Goal: Task Accomplishment & Management: Use online tool/utility

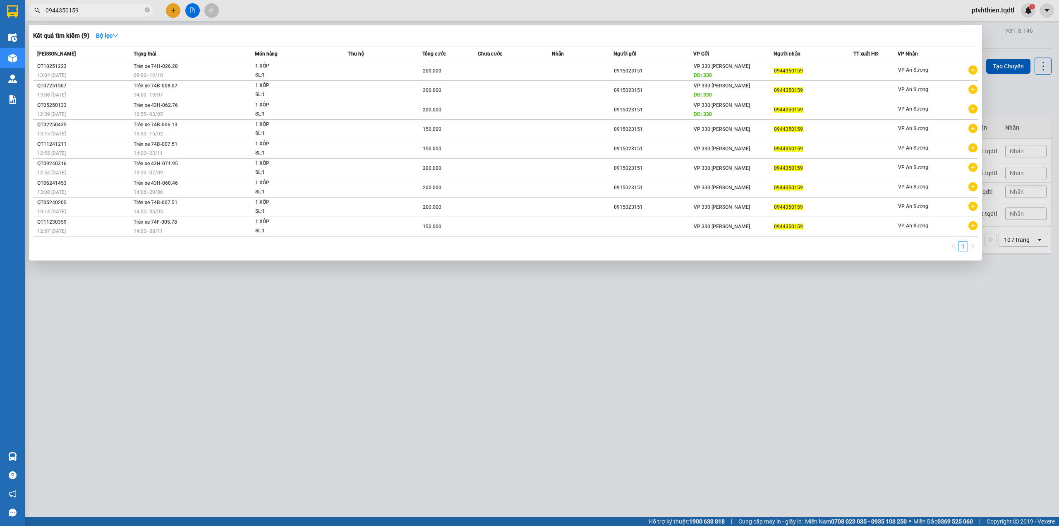
click at [185, 12] on div at bounding box center [529, 263] width 1059 height 526
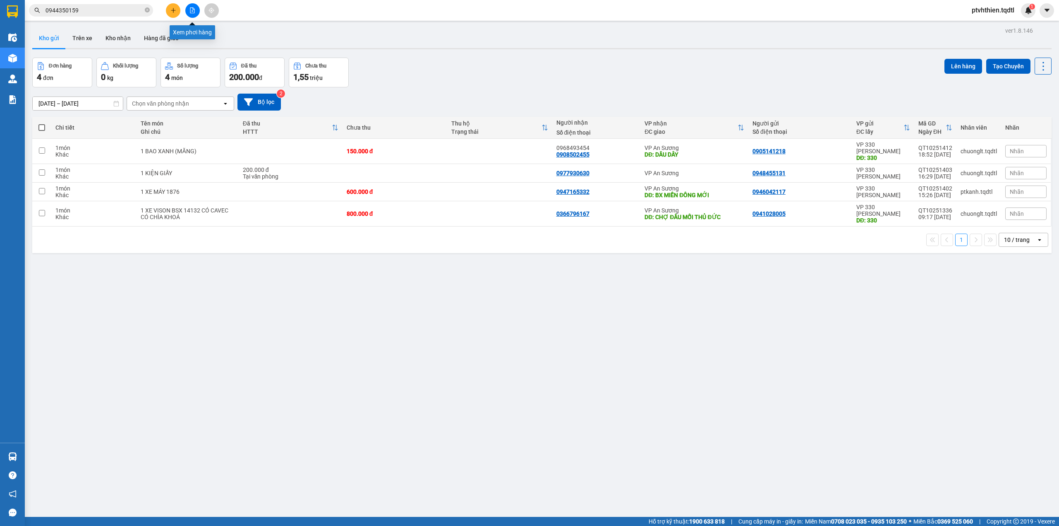
click at [193, 12] on icon "file-add" at bounding box center [193, 10] width 6 height 6
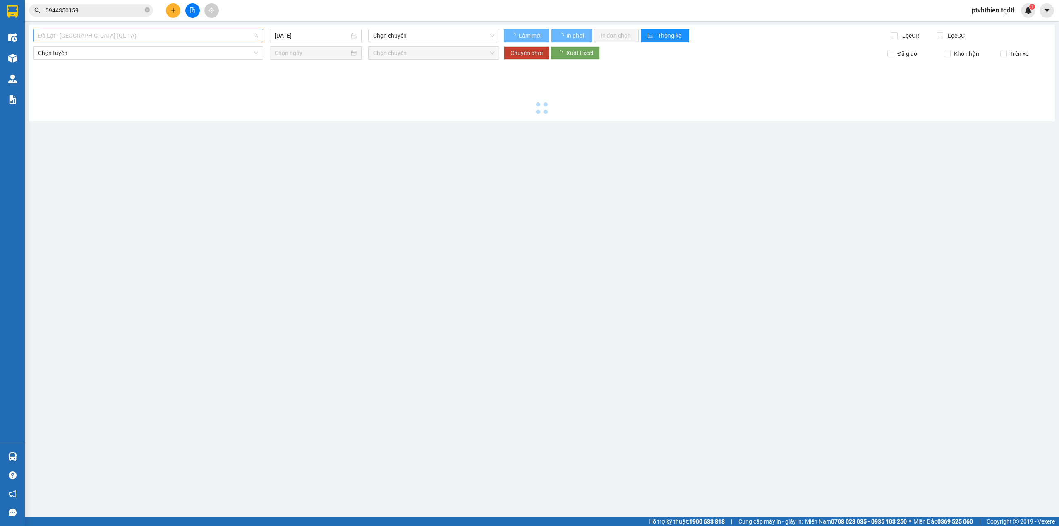
click at [170, 41] on span "Đà Lạt - [GEOGRAPHIC_DATA] (QL 1A)" at bounding box center [148, 35] width 220 height 12
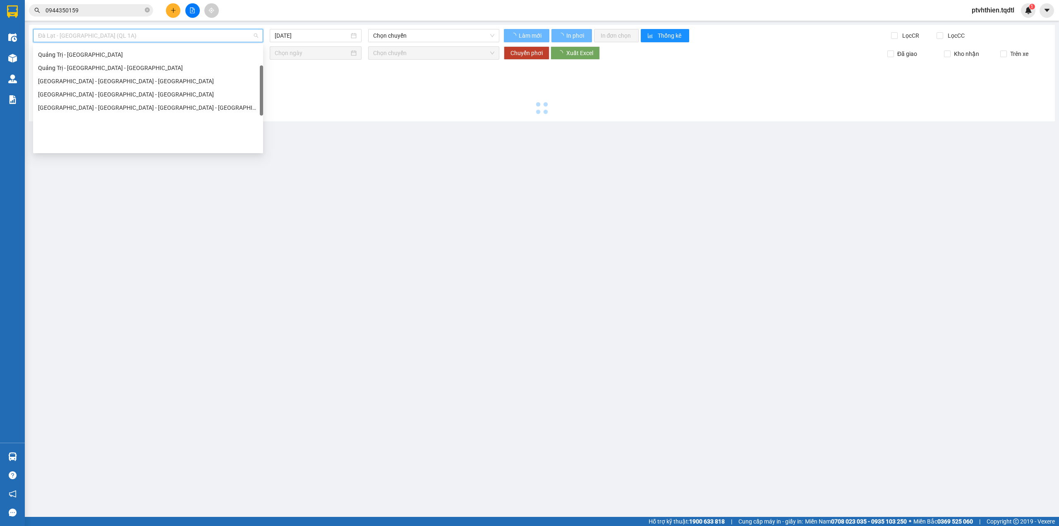
scroll to position [62, 0]
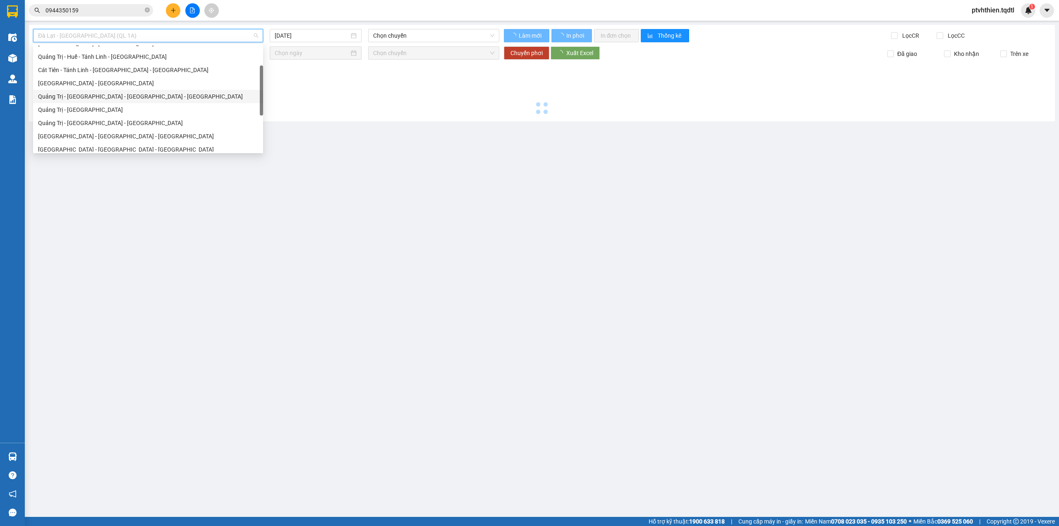
click at [124, 96] on div "Quảng Trị - [GEOGRAPHIC_DATA] - [GEOGRAPHIC_DATA] - [GEOGRAPHIC_DATA]" at bounding box center [148, 96] width 220 height 9
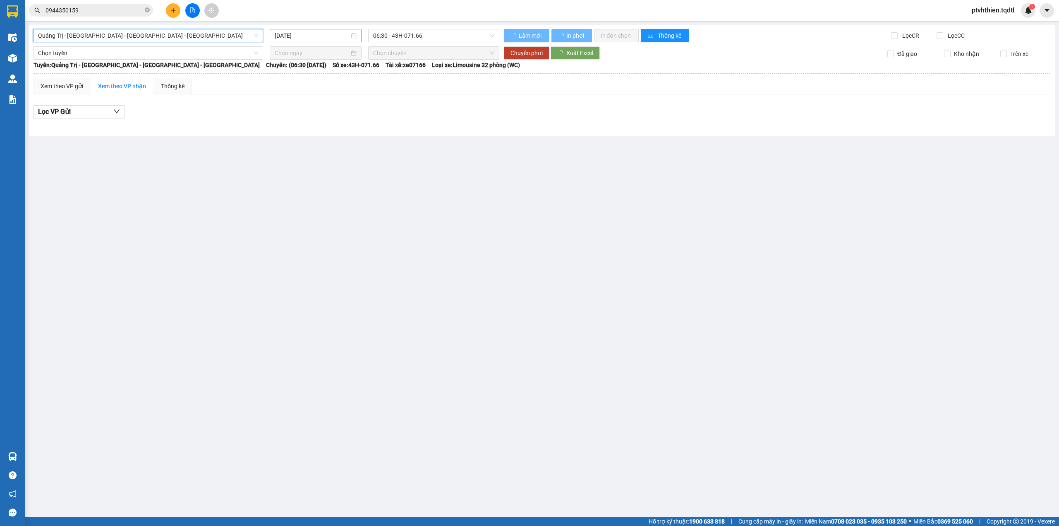
click at [335, 37] on input "[DATE]" at bounding box center [312, 35] width 74 height 9
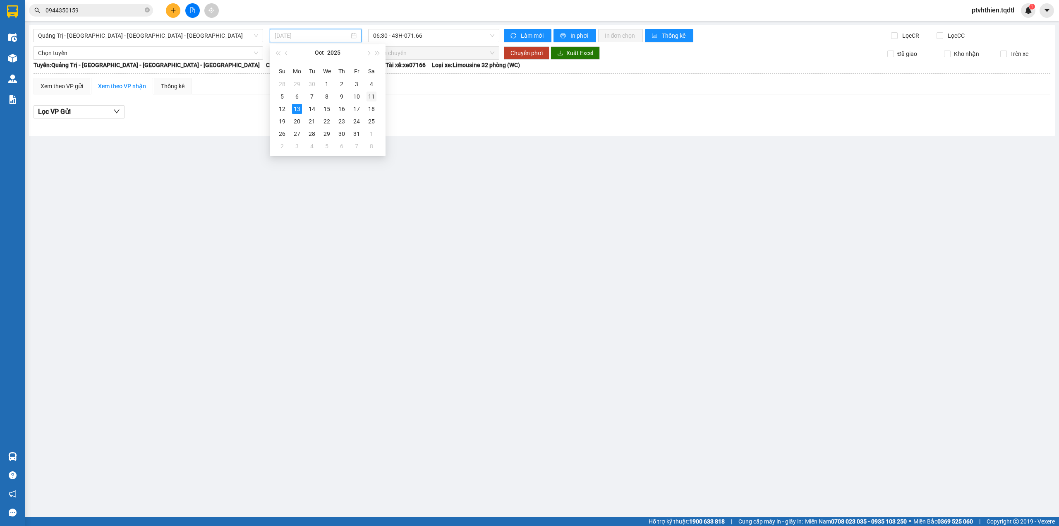
click at [367, 97] on div "11" at bounding box center [372, 96] width 10 height 10
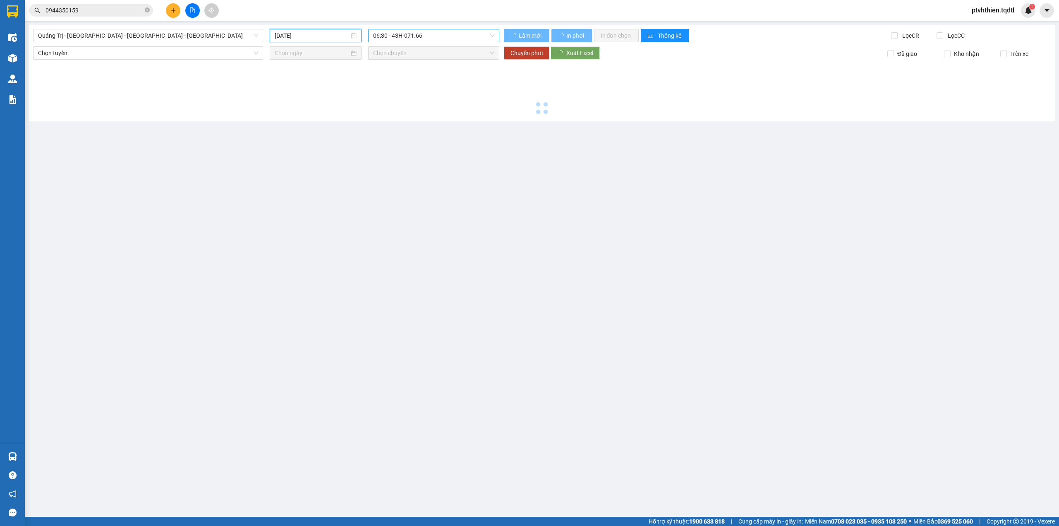
type input "[DATE]"
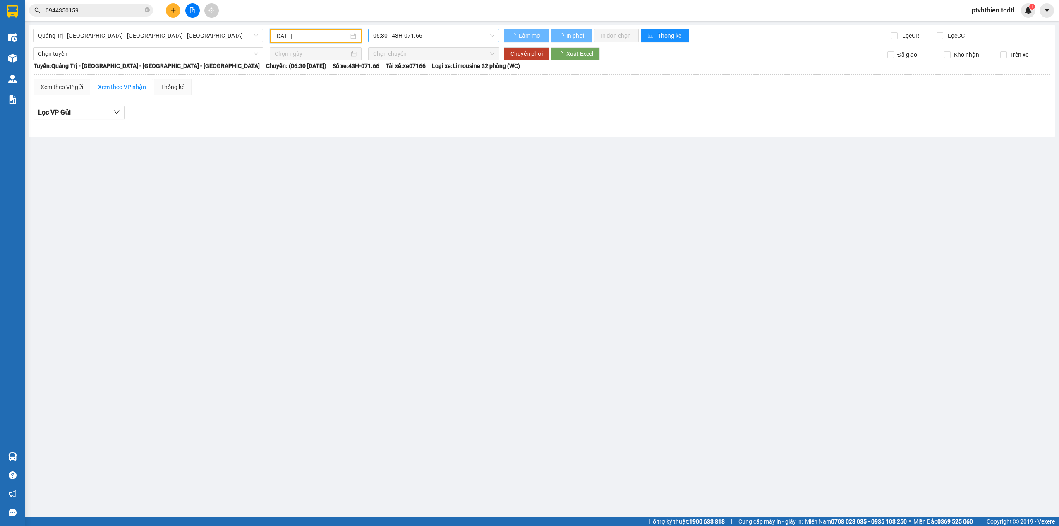
click at [430, 37] on span "06:30 - 43H-071.66" at bounding box center [434, 35] width 122 height 12
click at [424, 65] on div "06:30 - 43H-071.66" at bounding box center [405, 65] width 65 height 9
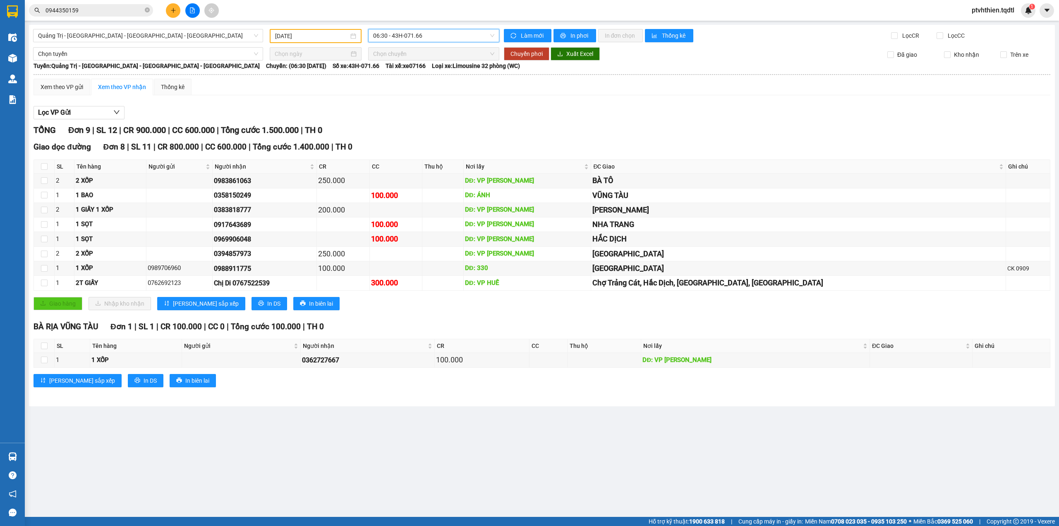
click at [514, 88] on div "Xem theo VP gửi Xem theo VP nhận Thống kê" at bounding box center [542, 87] width 1017 height 17
click at [223, 108] on div "Lọc VP Gửi" at bounding box center [542, 113] width 1017 height 14
